Goal: Register for event/course

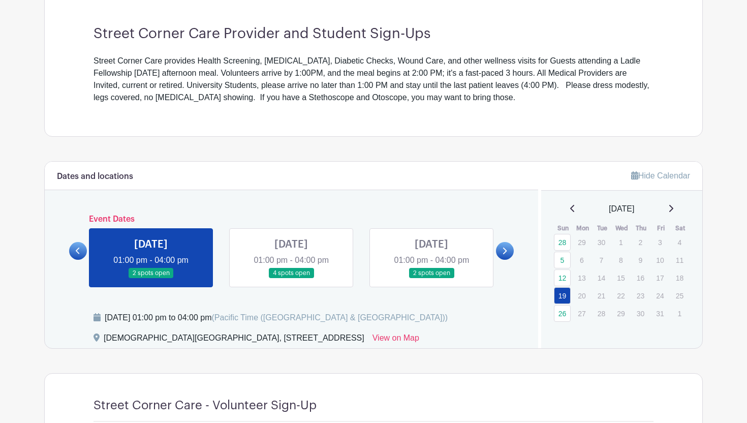
scroll to position [325, 0]
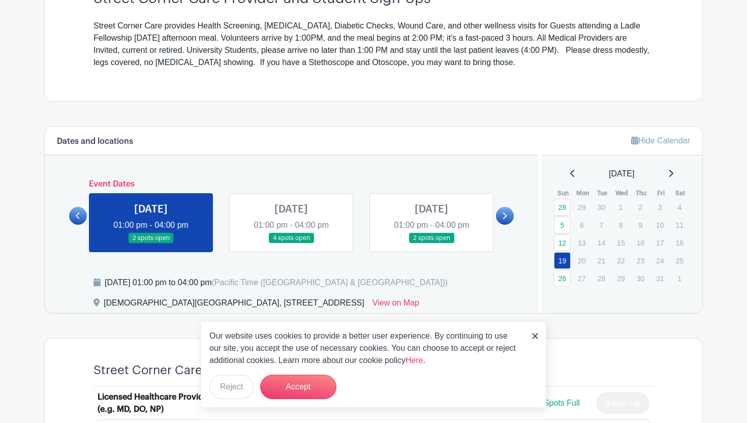
click at [301, 369] on div "Our website uses cookies to provide a better user experience. By continuing to …" at bounding box center [374, 364] width 346 height 86
click at [299, 385] on button "Accept" at bounding box center [298, 387] width 76 height 24
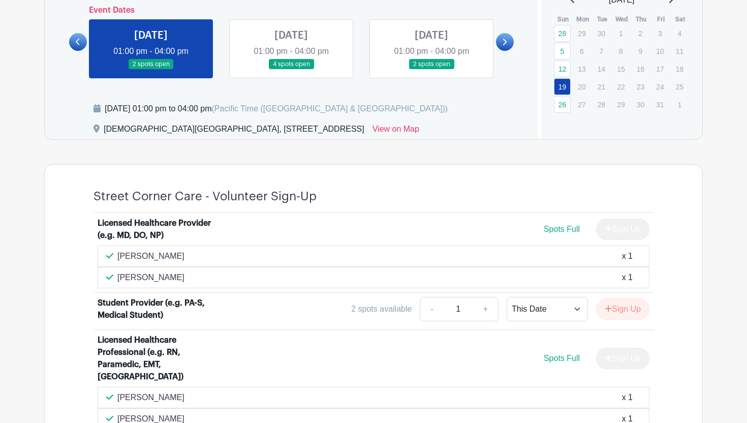
scroll to position [491, 0]
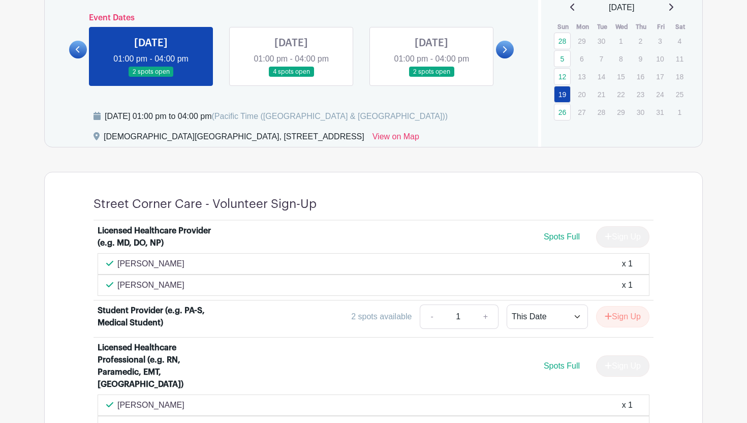
click at [291, 77] on link at bounding box center [291, 77] width 0 height 0
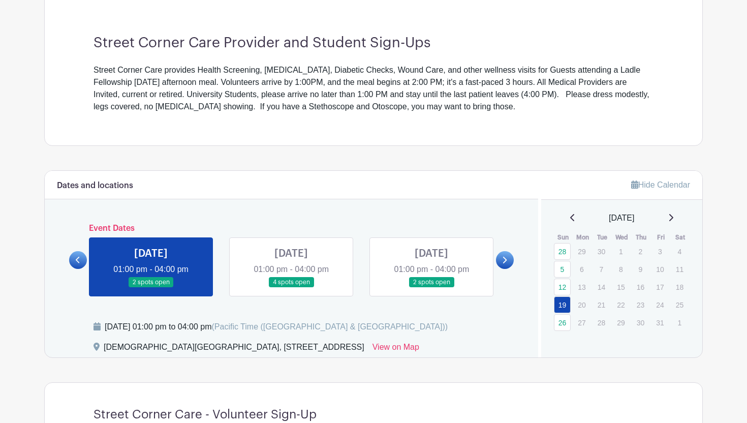
scroll to position [208, 0]
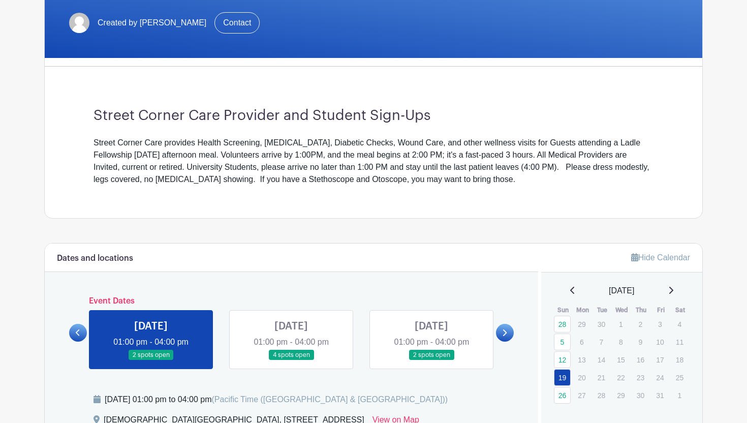
click at [291, 360] on link at bounding box center [291, 360] width 0 height 0
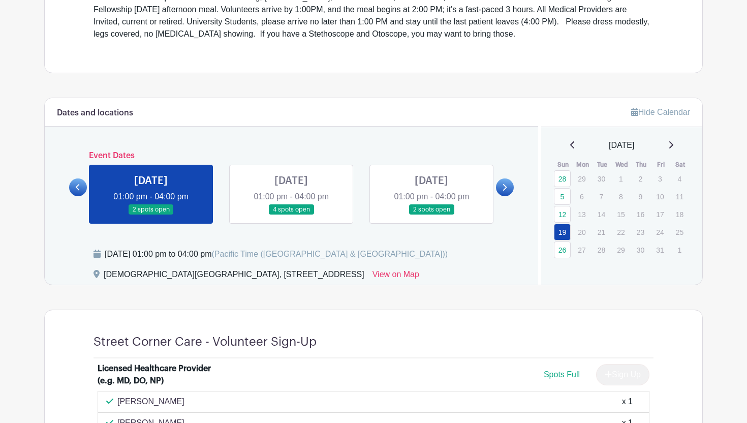
scroll to position [355, 0]
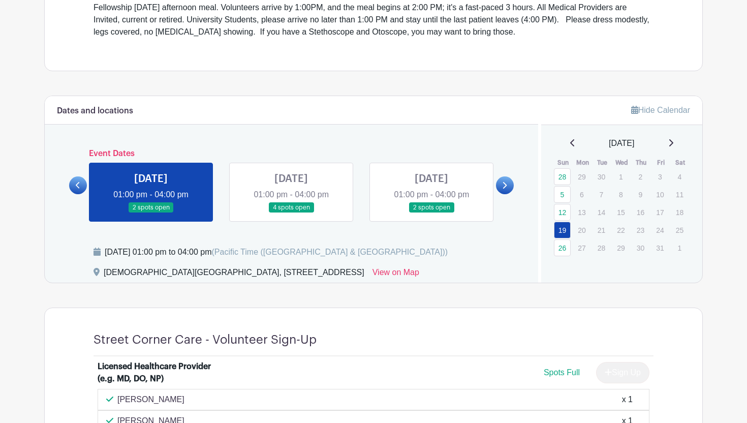
click at [291, 213] on link at bounding box center [291, 213] width 0 height 0
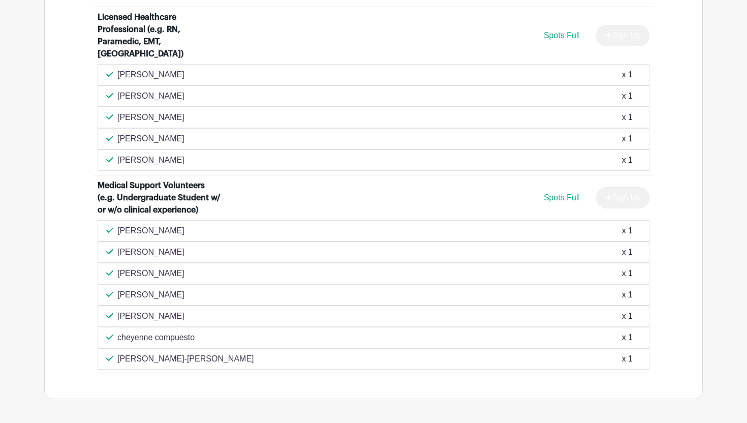
scroll to position [848, 0]
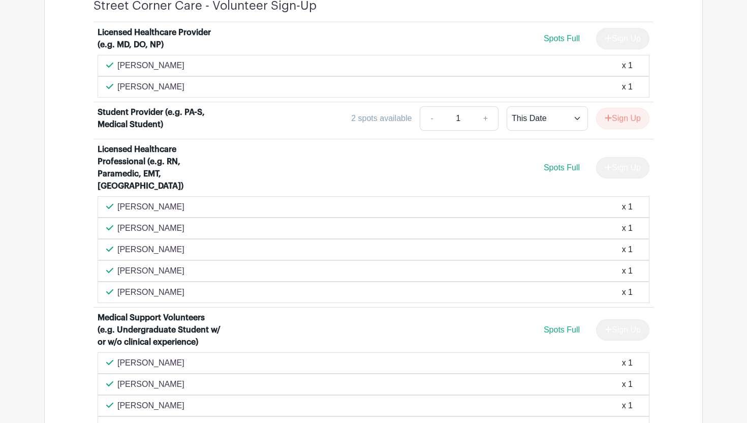
scroll to position [451, 0]
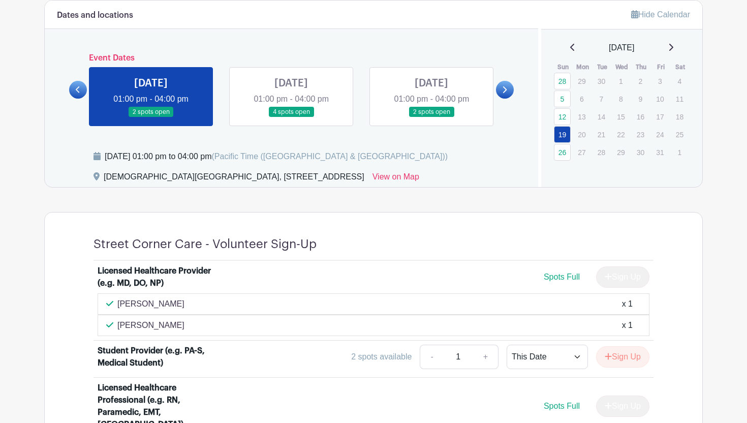
click at [291, 117] on link at bounding box center [291, 117] width 0 height 0
click at [564, 153] on link "26" at bounding box center [562, 152] width 17 height 17
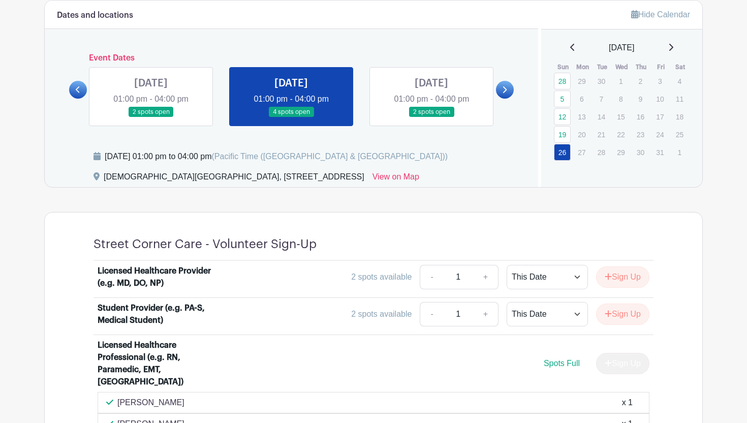
click at [508, 86] on link at bounding box center [505, 90] width 18 height 18
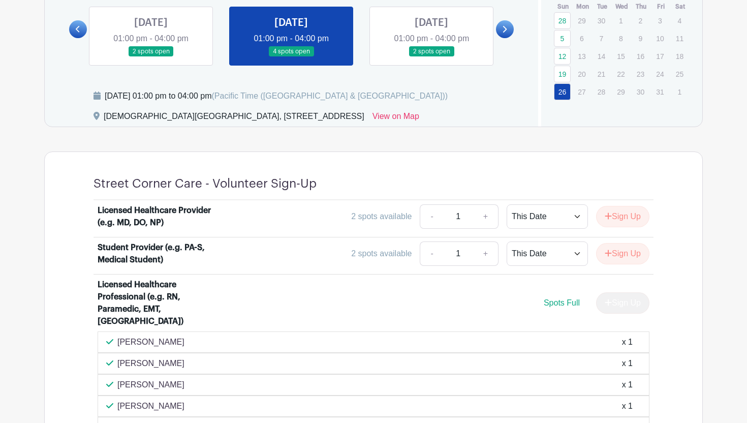
scroll to position [503, 0]
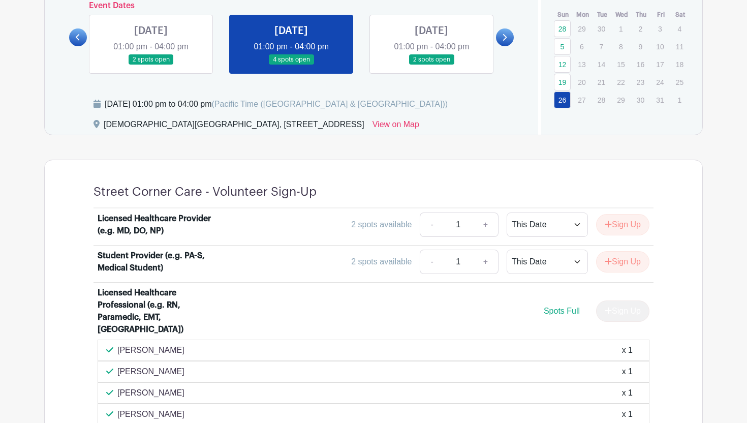
click at [502, 39] on icon at bounding box center [504, 38] width 5 height 8
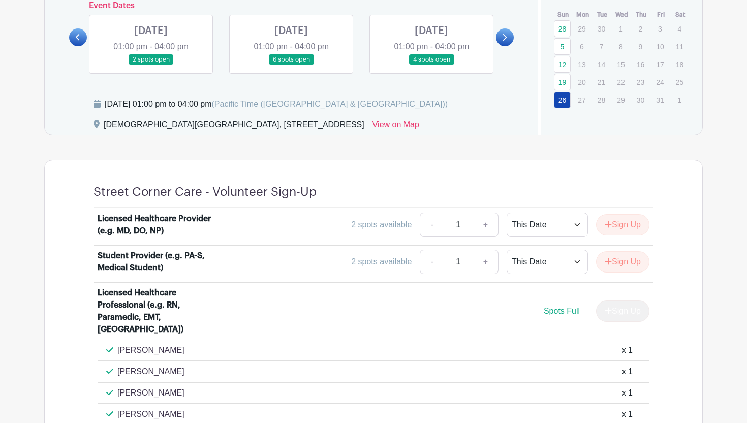
click at [151, 65] on link at bounding box center [151, 65] width 0 height 0
click at [291, 65] on link at bounding box center [291, 65] width 0 height 0
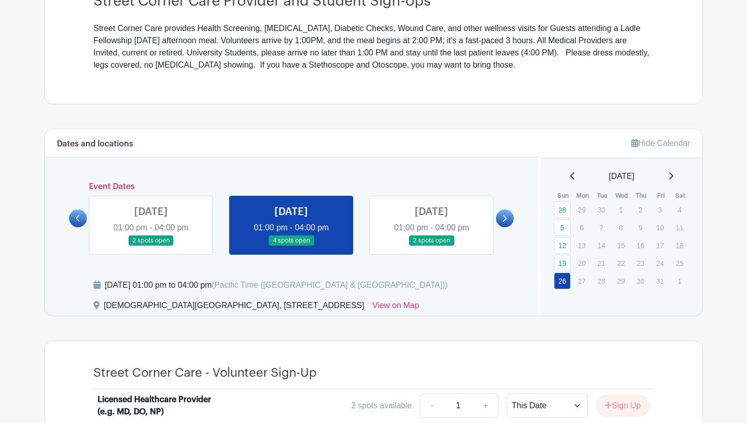
scroll to position [344, 0]
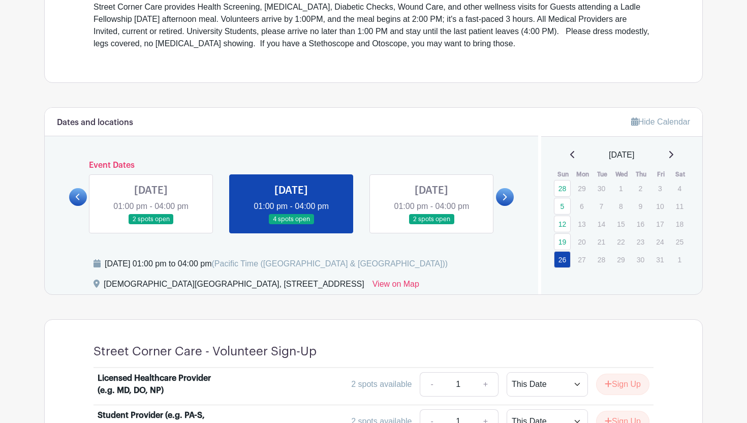
click at [504, 192] on link at bounding box center [505, 197] width 18 height 18
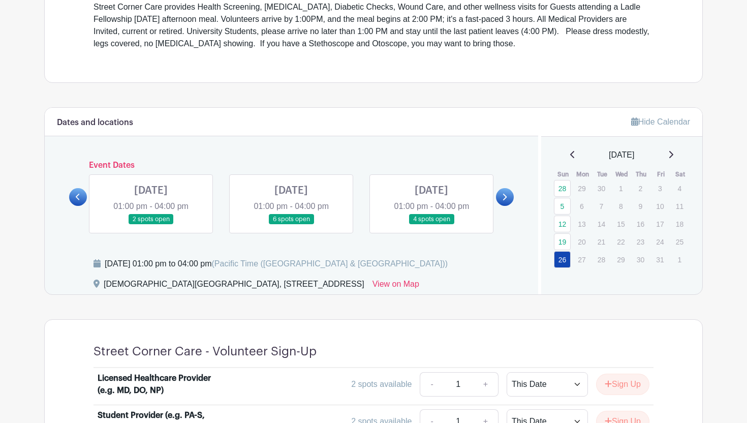
click at [291, 225] on link at bounding box center [291, 225] width 0 height 0
click at [674, 154] on icon at bounding box center [670, 154] width 5 height 8
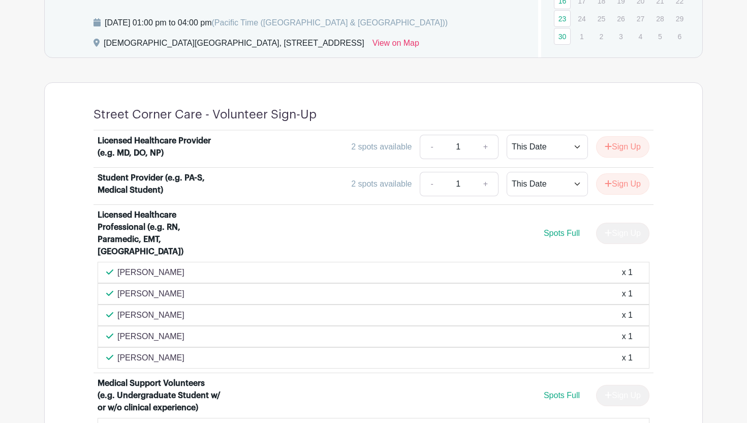
scroll to position [372, 0]
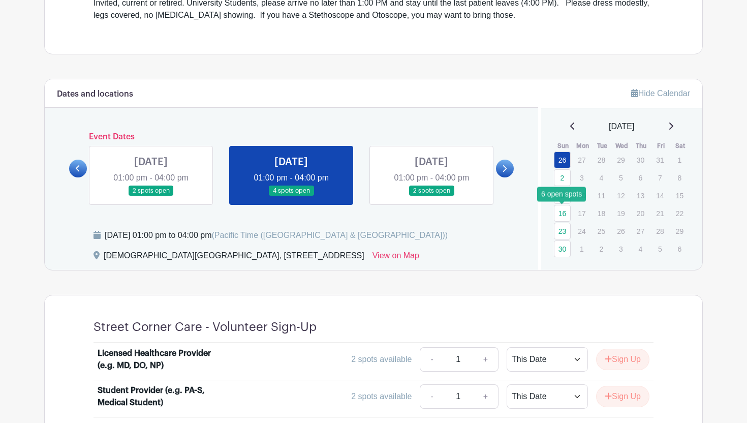
click at [566, 215] on link "16" at bounding box center [562, 213] width 17 height 17
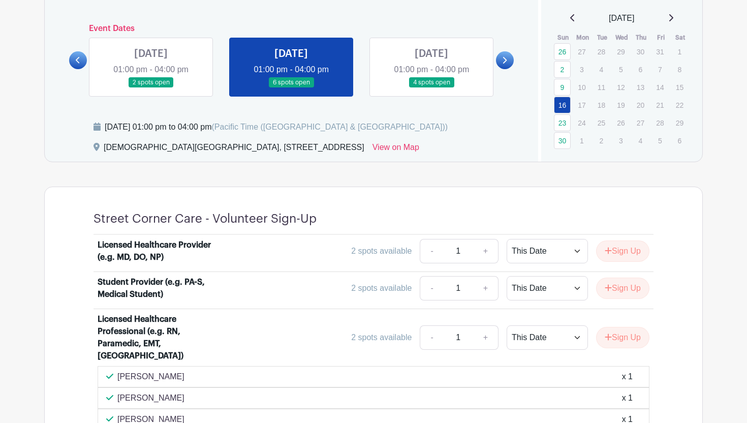
scroll to position [456, 0]
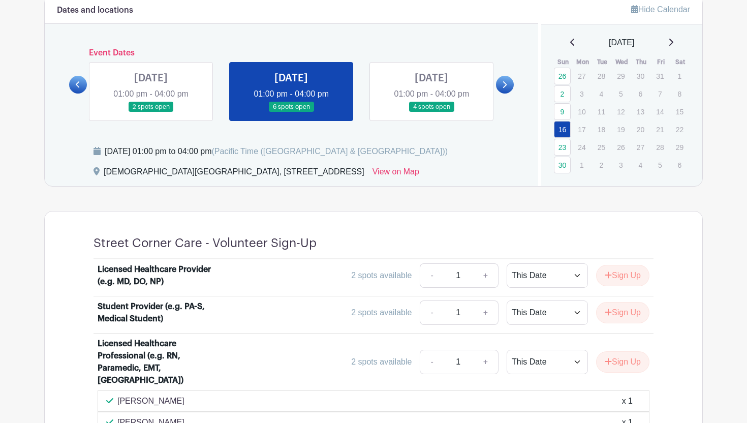
click at [506, 86] on icon at bounding box center [504, 85] width 5 height 8
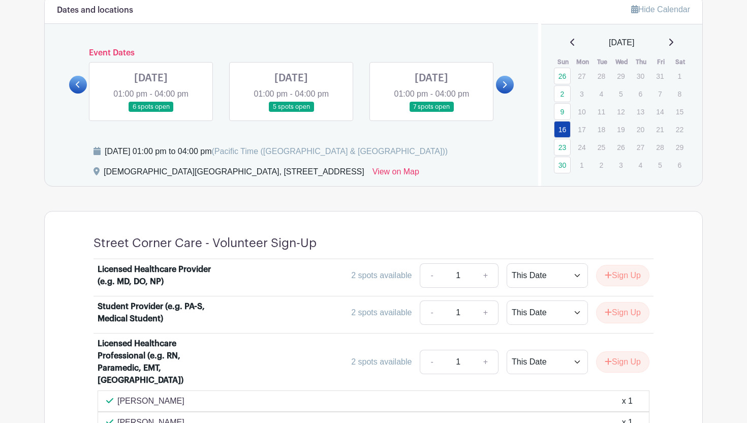
click at [151, 112] on link at bounding box center [151, 112] width 0 height 0
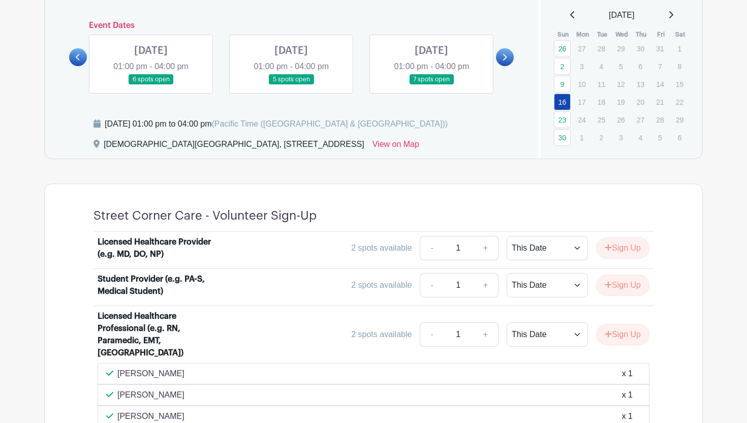
scroll to position [494, 0]
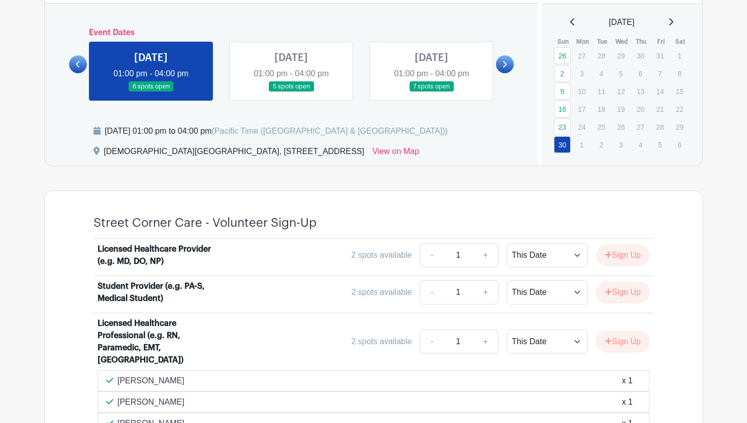
scroll to position [424, 0]
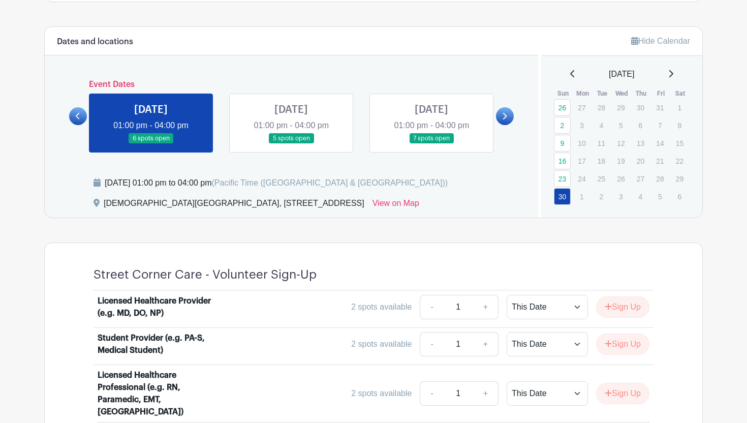
click at [291, 144] on link at bounding box center [291, 144] width 0 height 0
click at [681, 73] on div "[DATE]" at bounding box center [622, 74] width 137 height 12
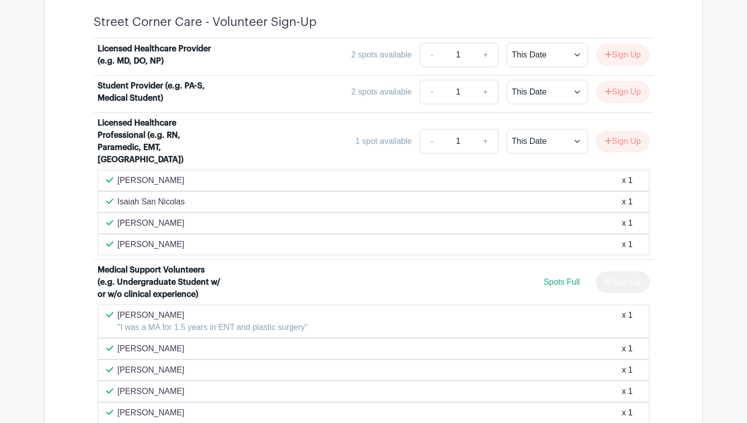
scroll to position [706, 0]
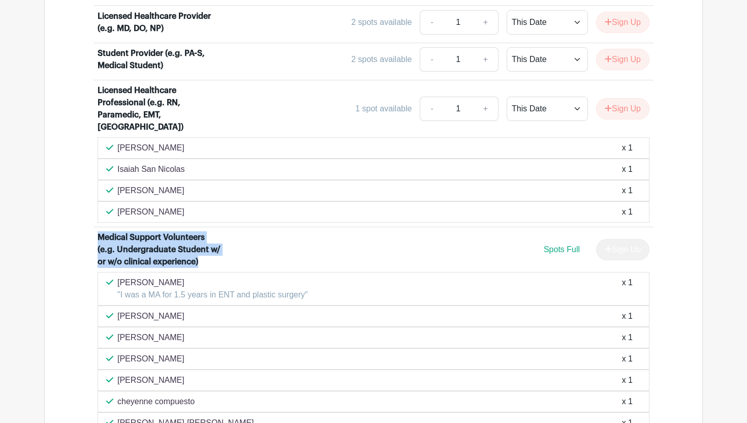
drag, startPoint x: 95, startPoint y: 219, endPoint x: 224, endPoint y: 248, distance: 132.3
click at [224, 248] on li "Medical Support Volunteers (e.g. Undergraduate Student w/ or w/o clinical exper…" at bounding box center [374, 332] width 560 height 210
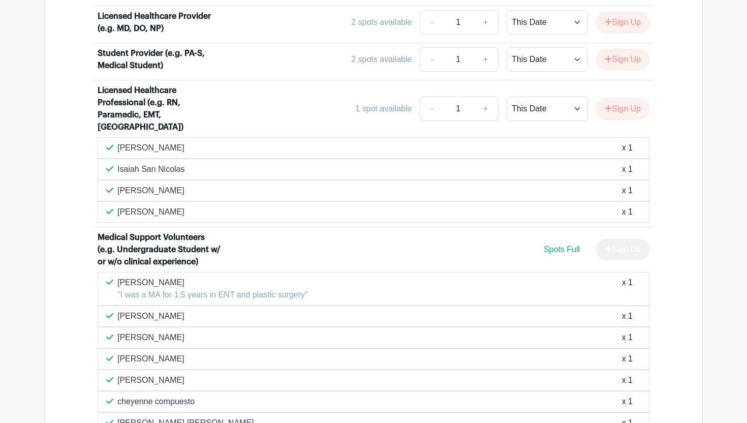
click at [351, 251] on div "Medical Support Volunteers (e.g. Undergraduate Student w/ or w/o clinical exper…" at bounding box center [374, 251] width 552 height 41
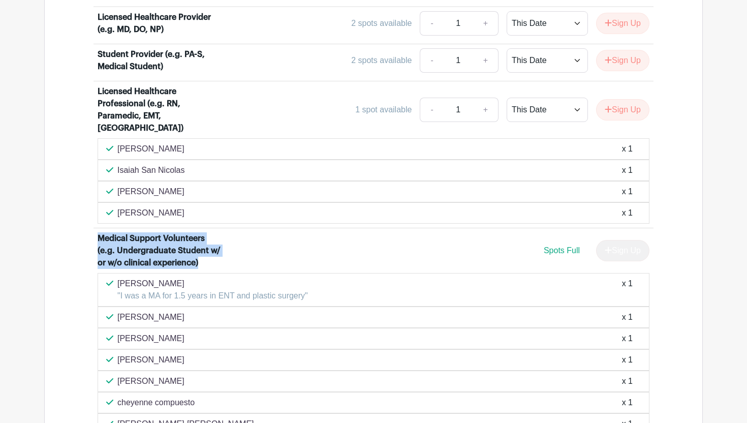
drag, startPoint x: 95, startPoint y: 225, endPoint x: 211, endPoint y: 254, distance: 120.1
click at [211, 254] on li "Medical Support Volunteers (e.g. Undergraduate Student w/ or w/o clinical exper…" at bounding box center [374, 333] width 560 height 210
click at [201, 246] on div "Medical Support Volunteers (e.g. Undergraduate Student w/ or w/o clinical exper…" at bounding box center [161, 250] width 126 height 37
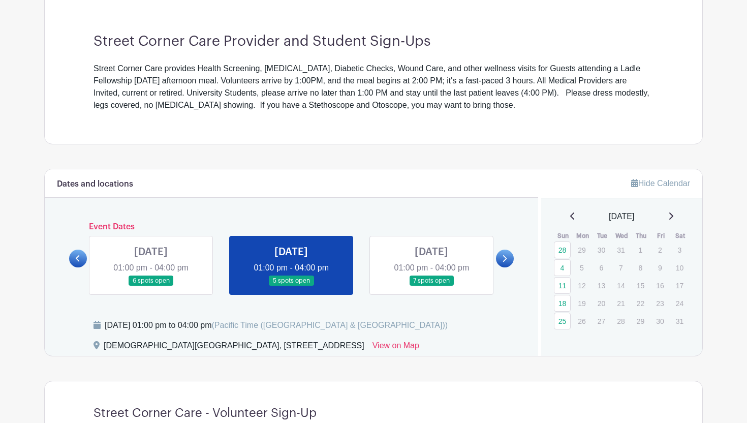
scroll to position [366, 0]
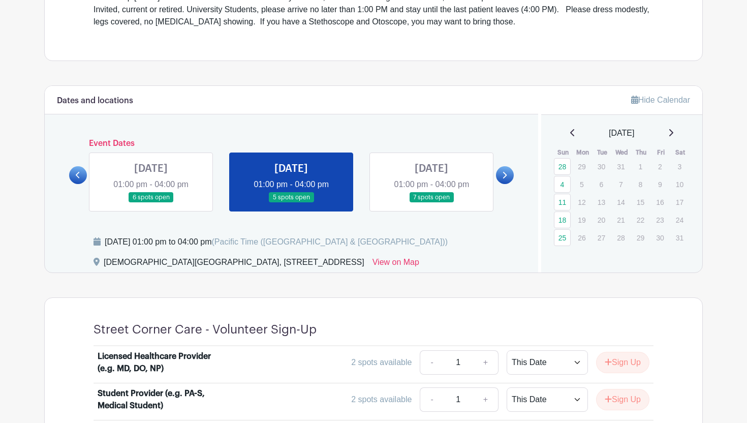
click at [508, 176] on link at bounding box center [505, 175] width 18 height 18
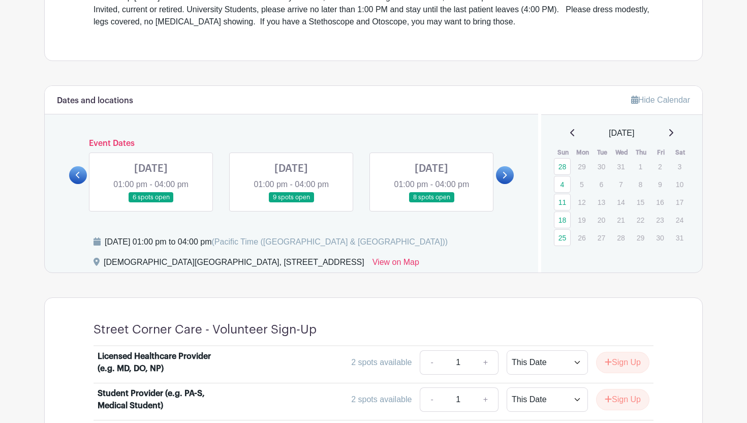
click at [508, 176] on link at bounding box center [505, 175] width 18 height 18
click at [432, 203] on link at bounding box center [432, 203] width 0 height 0
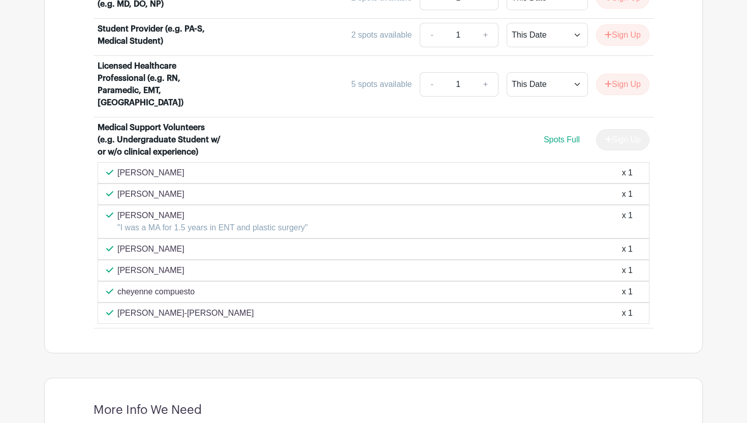
scroll to position [486, 0]
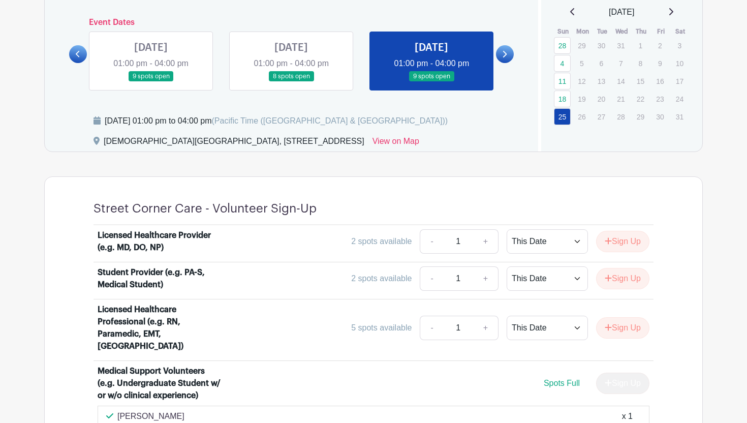
click at [501, 54] on link at bounding box center [505, 54] width 18 height 18
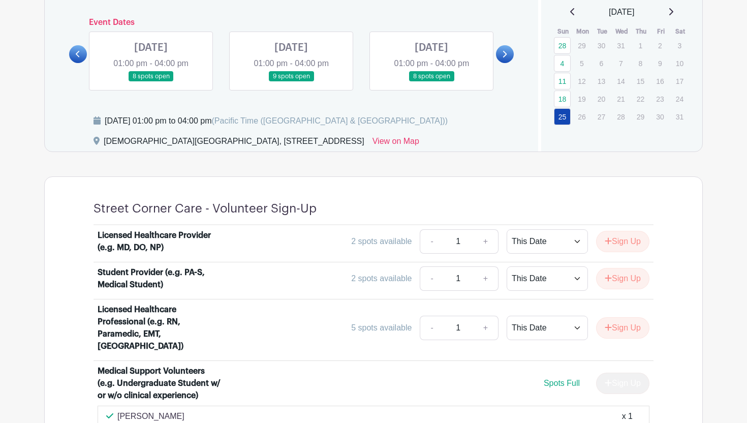
click at [432, 82] on link at bounding box center [432, 82] width 0 height 0
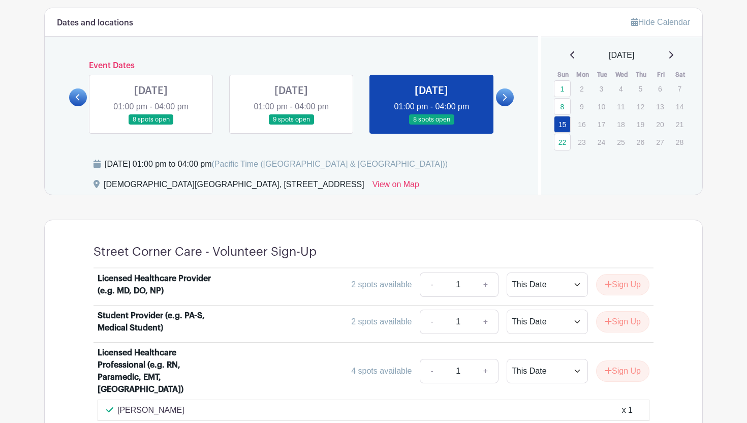
scroll to position [411, 0]
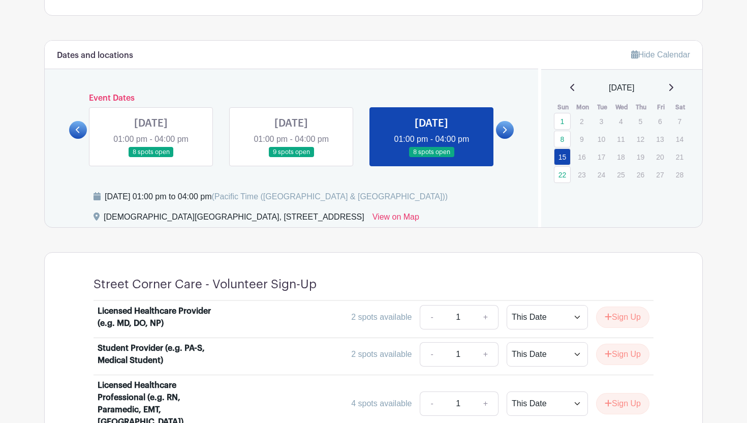
click at [291, 158] on link at bounding box center [291, 158] width 0 height 0
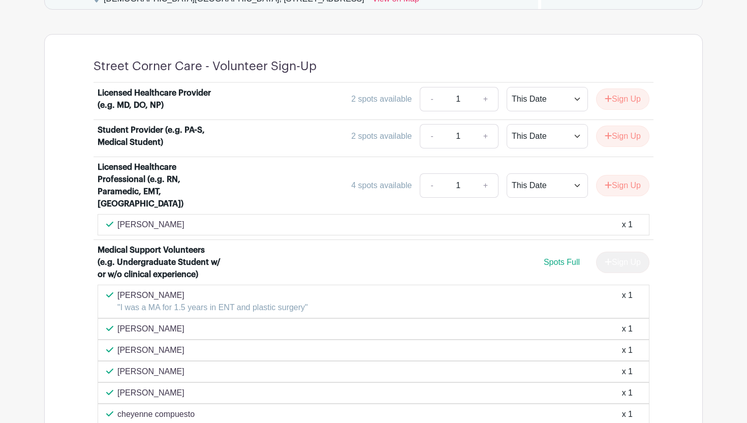
scroll to position [481, 0]
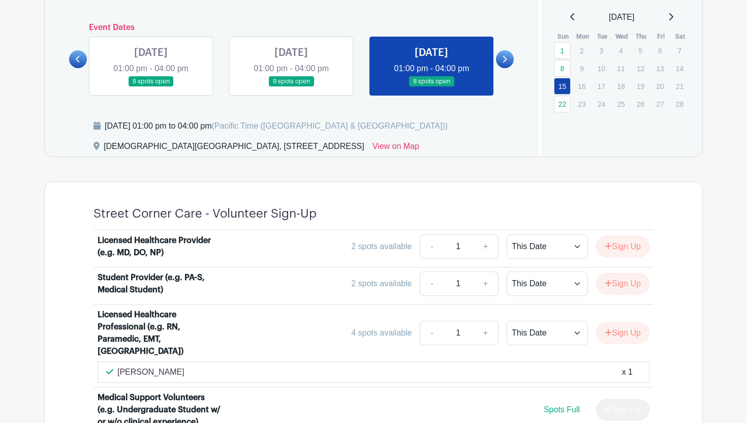
click at [291, 87] on link at bounding box center [291, 87] width 0 height 0
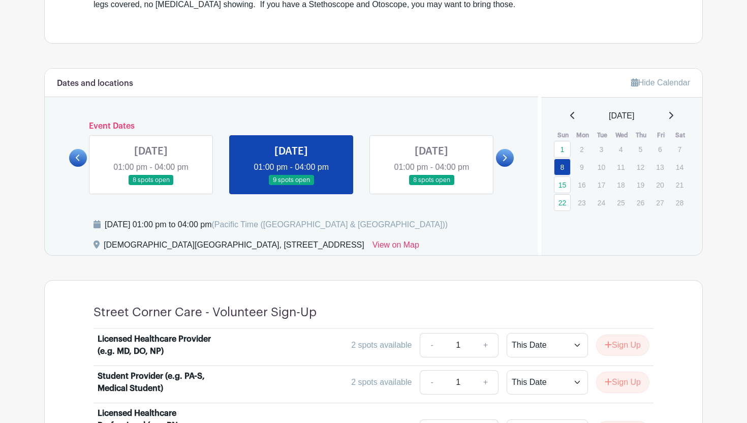
scroll to position [329, 0]
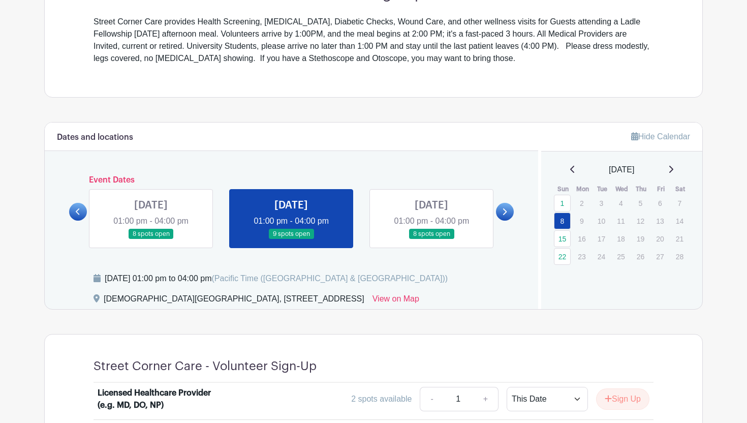
click at [503, 211] on icon at bounding box center [504, 212] width 5 height 8
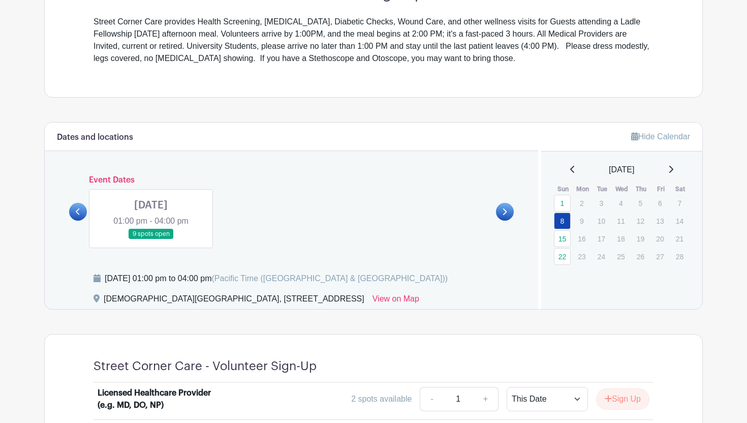
click at [151, 239] on link at bounding box center [151, 239] width 0 height 0
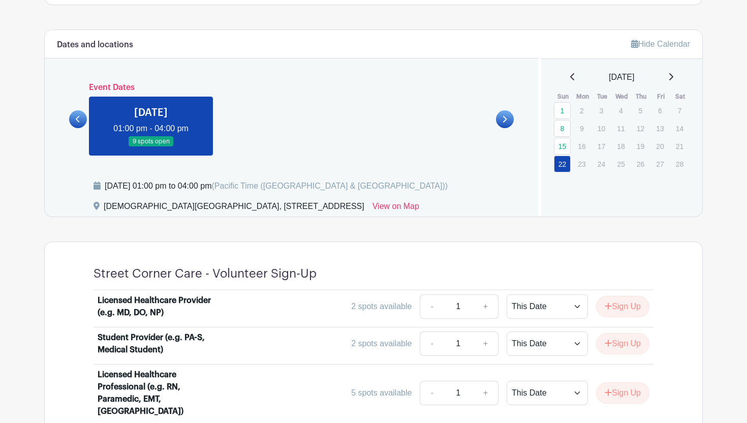
scroll to position [417, 0]
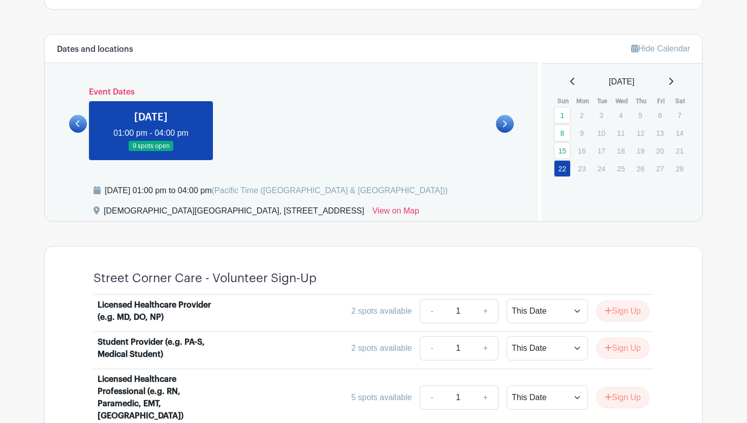
click at [514, 128] on div "Dates and locations Event Dates SUN Apr 09, 2023 01:30 pm - 04:00 pm many spots…" at bounding box center [292, 128] width 494 height 187
click at [502, 117] on link at bounding box center [505, 124] width 18 height 18
click at [674, 80] on icon at bounding box center [670, 81] width 5 height 8
click at [570, 79] on icon at bounding box center [572, 81] width 5 height 8
click at [512, 123] on link at bounding box center [505, 124] width 18 height 18
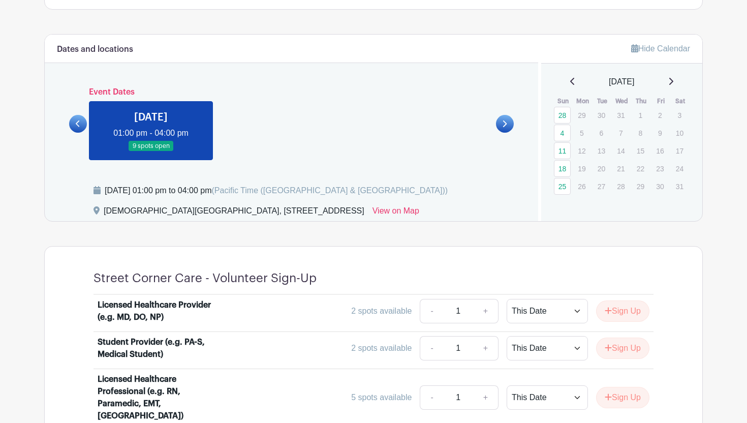
click at [565, 85] on div "January 2026" at bounding box center [622, 82] width 137 height 12
click at [571, 82] on icon at bounding box center [572, 81] width 5 height 8
click at [571, 81] on icon at bounding box center [572, 81] width 5 height 8
